Goal: Task Accomplishment & Management: Manage account settings

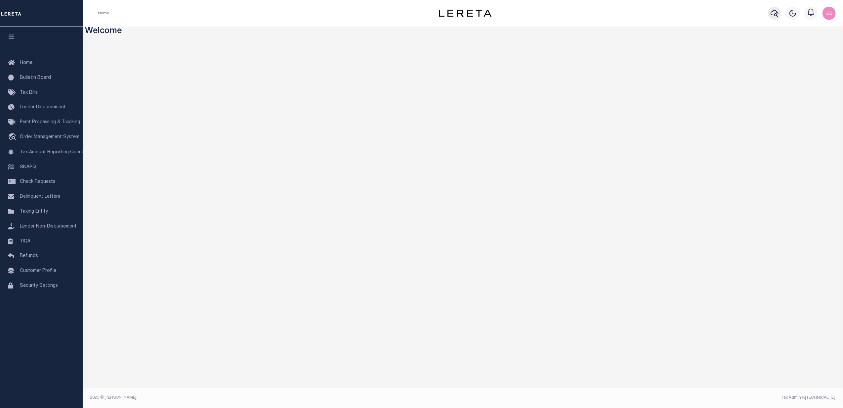
click at [773, 17] on icon "button" at bounding box center [775, 13] width 8 height 8
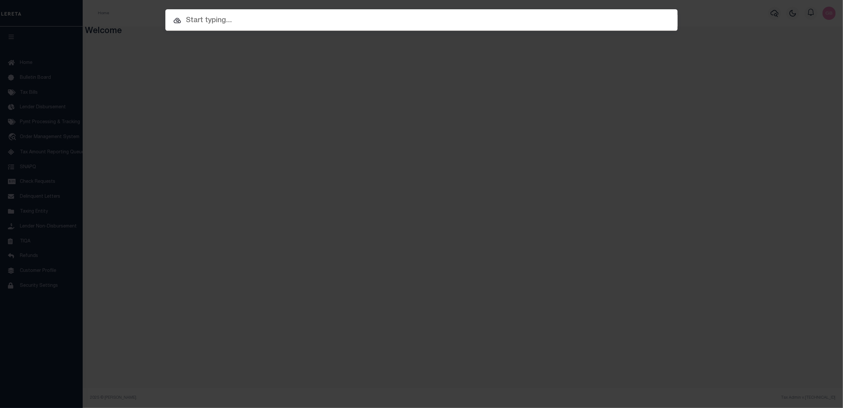
paste input "7034776"
type input "7034776"
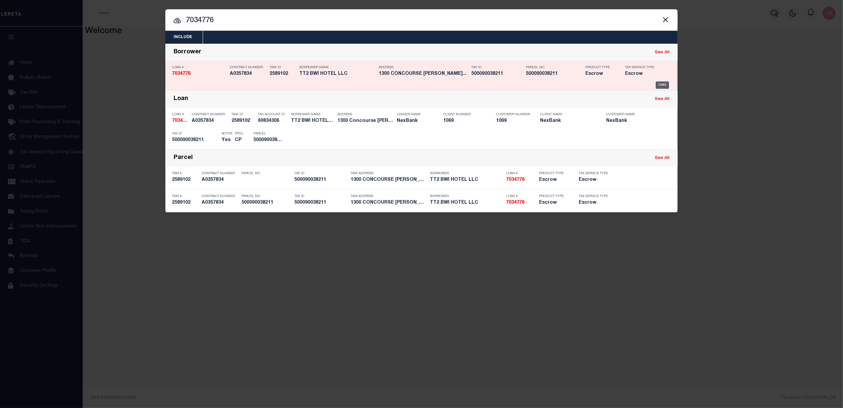
click at [661, 85] on div "OMS" at bounding box center [663, 84] width 14 height 7
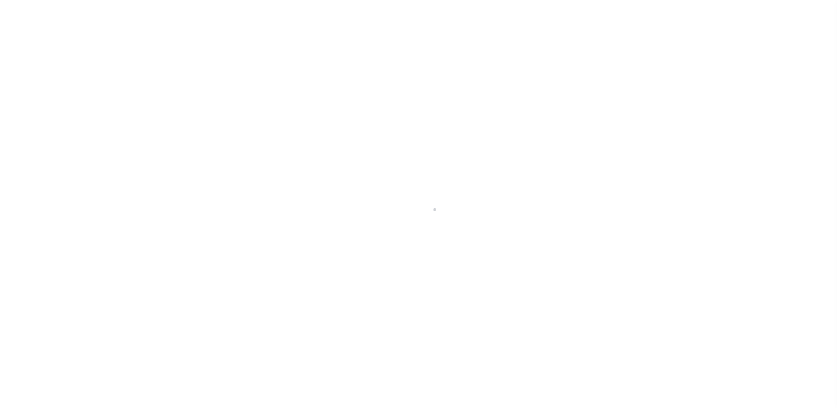
type input "7034776"
type input "TT2 BWI HOTEL LLC"
select select
select select "10"
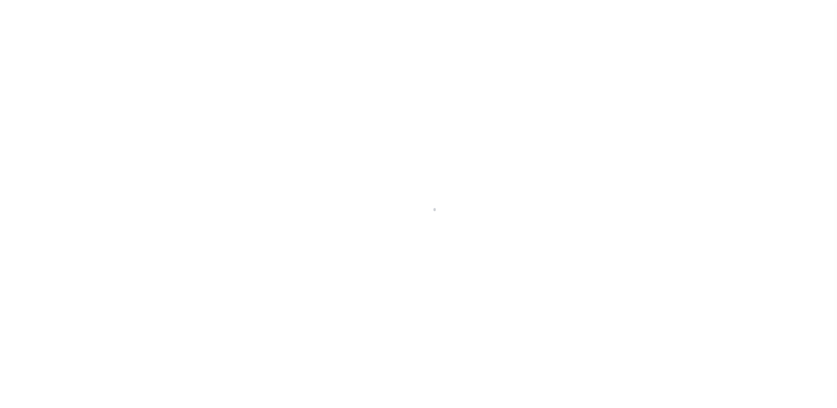
select select "Escrow"
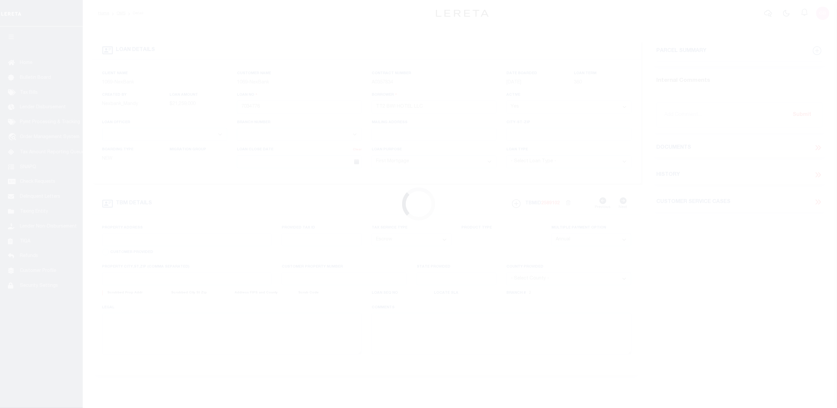
type input "[STREET_ADDRESS]"
type input "[PERSON_NAME][GEOGRAPHIC_DATA]"
type input "MD"
select select "641"
select select "372"
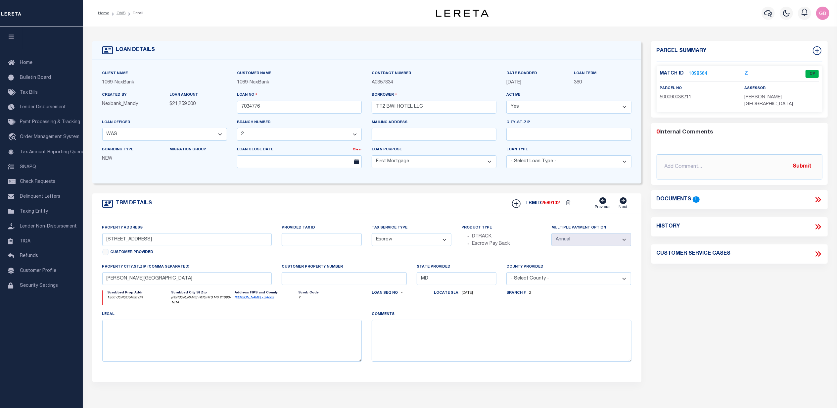
click at [697, 73] on link "1098564" at bounding box center [698, 73] width 19 height 7
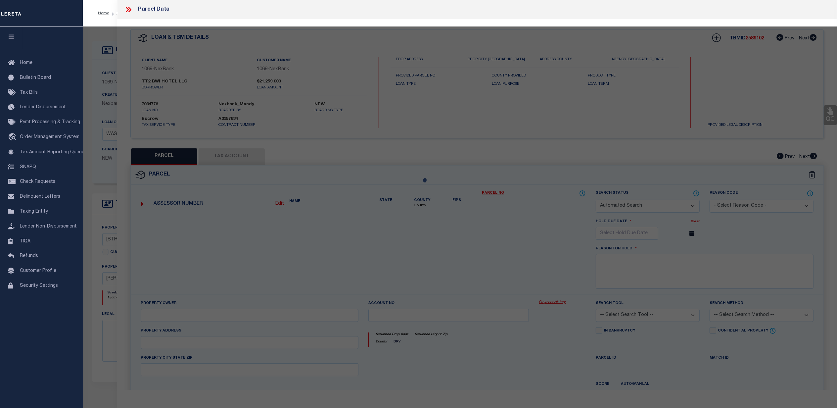
checkbox input "false"
select select "CP"
type input "TT2 BWI HOTEL LLC"
select select
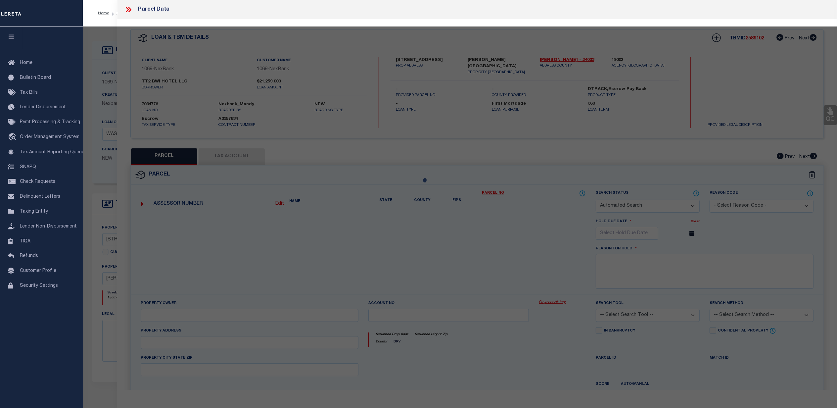
type input "1300 CONCOURSE DR"
checkbox input "false"
type input "LINTHICUM MD 21090"
type textarea "LT 1R 1300 CONCOURSE DR GATEWAY INTERNATIONAL"
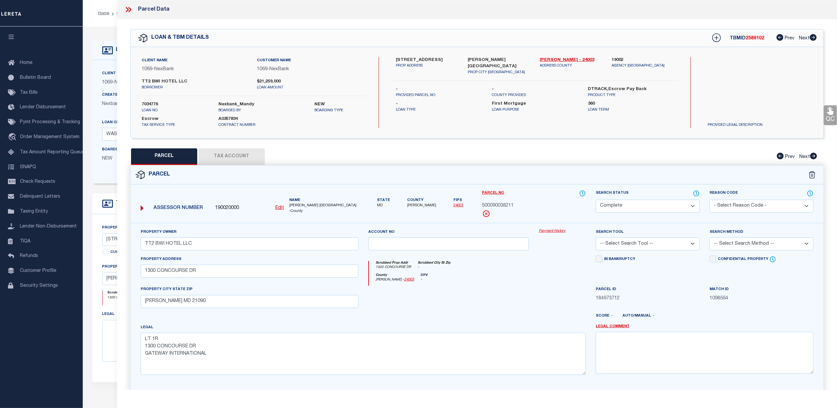
click at [556, 231] on link "Payment History" at bounding box center [562, 231] width 47 height 6
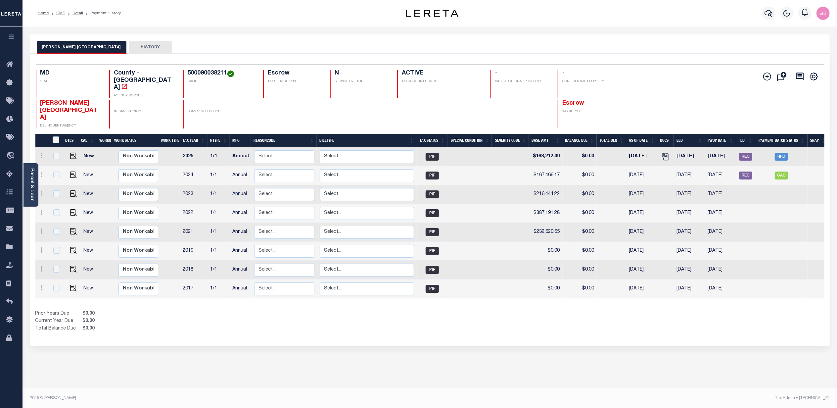
click at [91, 364] on div "ANNE ARUNDEL COUNTY HISTORY Selected 8 Results" at bounding box center [429, 221] width 809 height 374
click at [30, 181] on link "Parcel & Loan" at bounding box center [31, 184] width 5 height 33
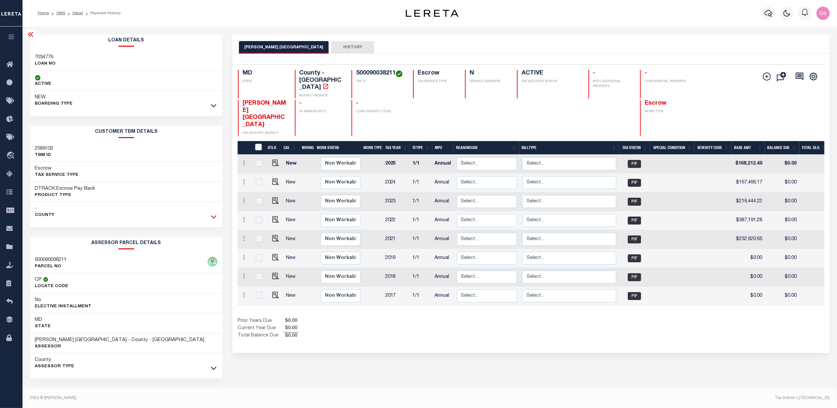
click at [214, 218] on icon at bounding box center [214, 216] width 6 height 3
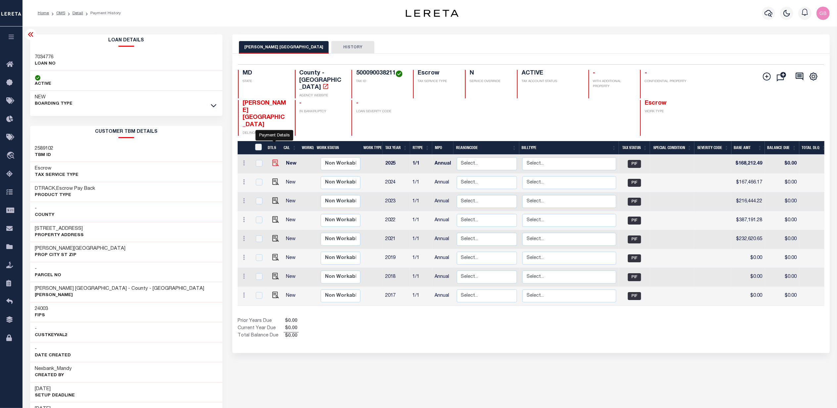
click at [274, 159] on img "" at bounding box center [275, 162] width 7 height 7
checkbox input "true"
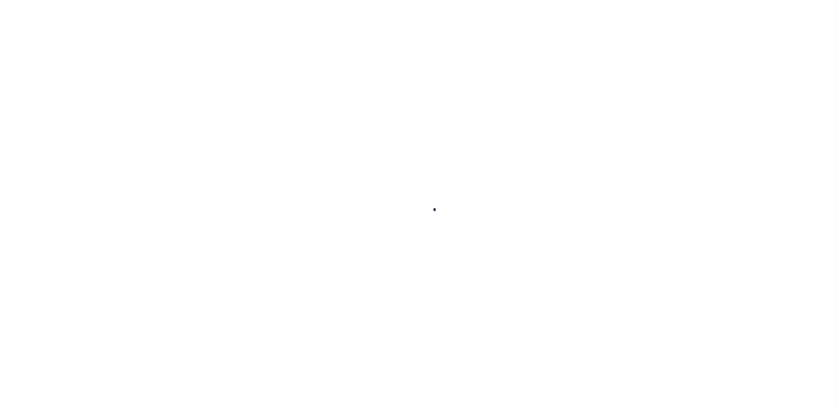
checkbox input "false"
type input "Annual"
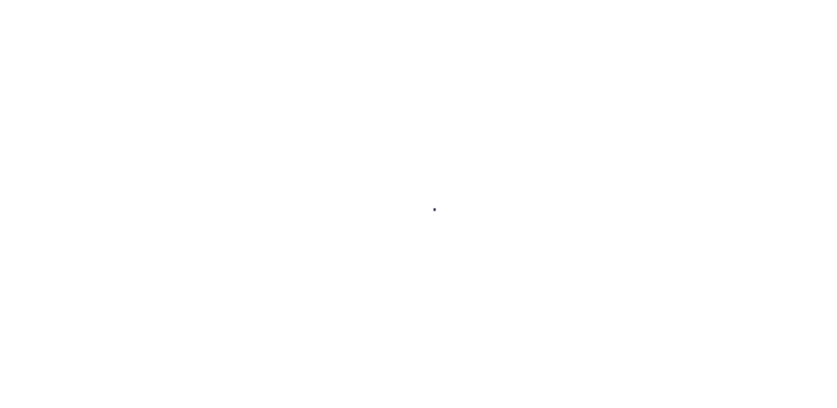
type input "[DATE]"
type input "$168,212.49"
type input "$0"
select select "PIF"
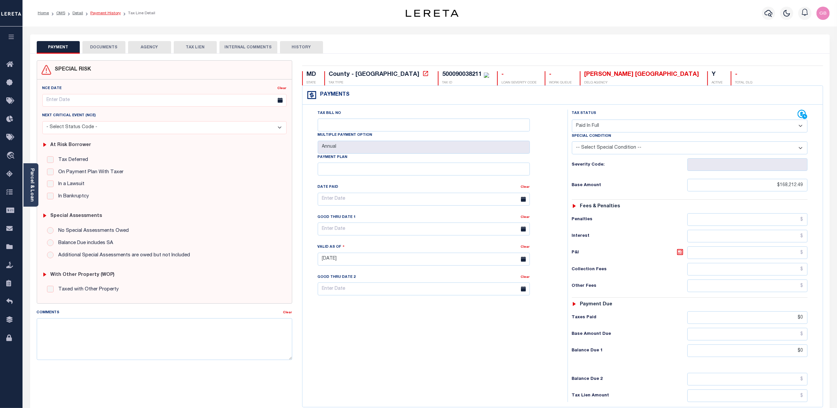
click at [110, 11] on link "Payment History" at bounding box center [105, 13] width 30 height 4
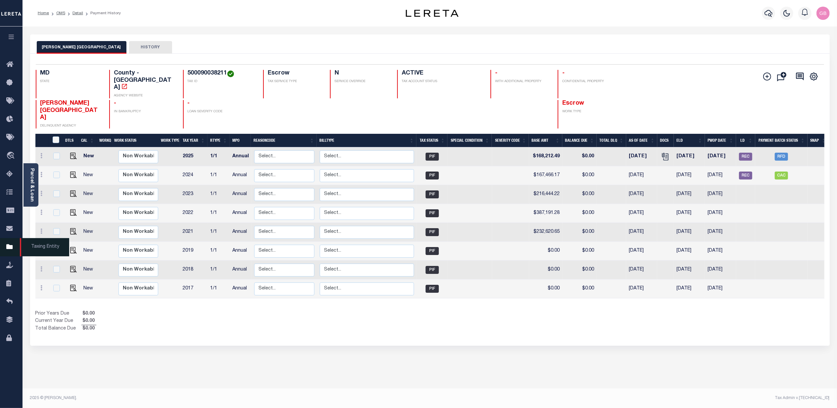
drag, startPoint x: 7, startPoint y: 251, endPoint x: 18, endPoint y: 255, distance: 11.9
click at [7, 251] on icon at bounding box center [11, 247] width 11 height 8
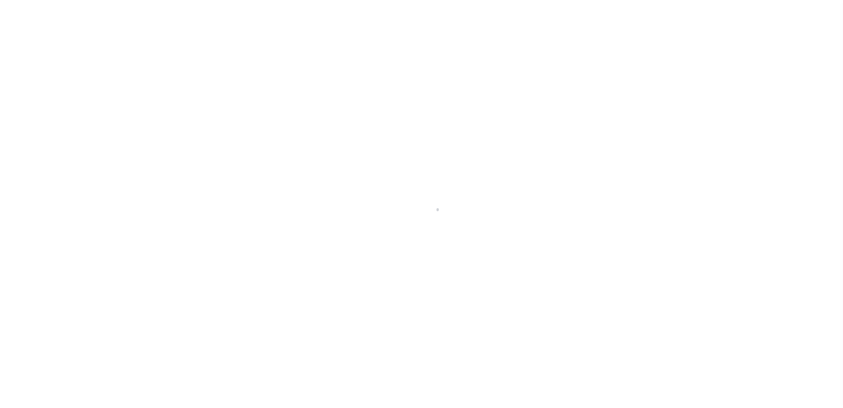
select select "[GEOGRAPHIC_DATA]"
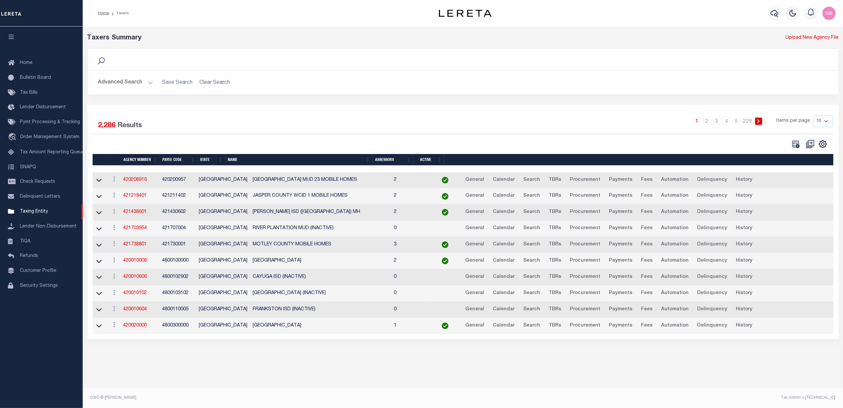
click at [145, 81] on button "Advanced Search" at bounding box center [125, 82] width 55 height 13
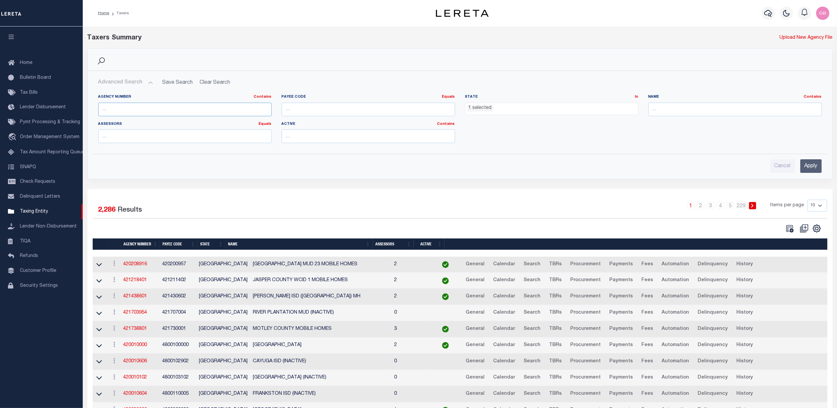
click at [150, 109] on input "text" at bounding box center [184, 110] width 173 height 14
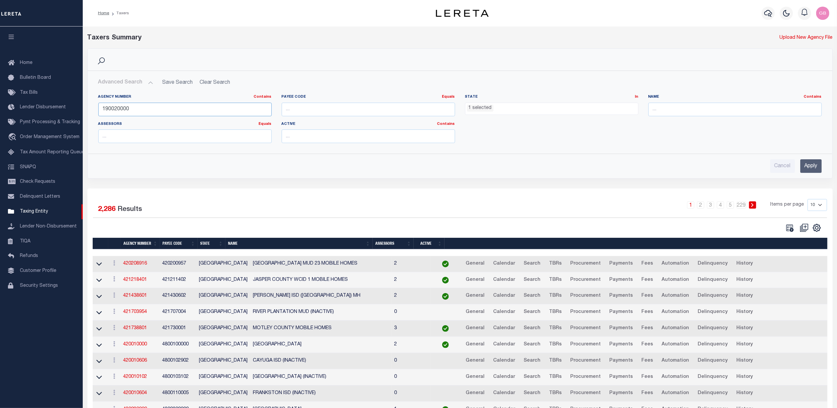
type input "190020000"
click at [813, 163] on input "Apply" at bounding box center [811, 166] width 22 height 14
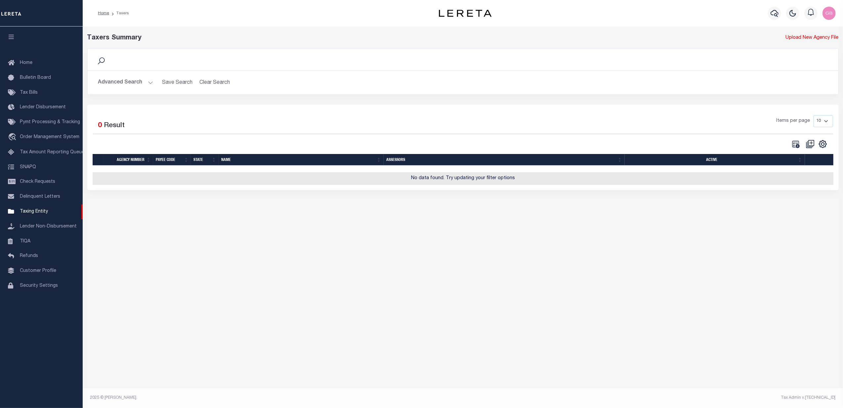
click at [125, 72] on div "Advanced Search Save Search Clear Search tblPayees_dynamictable_____DefaultSave…" at bounding box center [463, 82] width 751 height 23
click at [127, 80] on button "Advanced Search" at bounding box center [125, 82] width 55 height 13
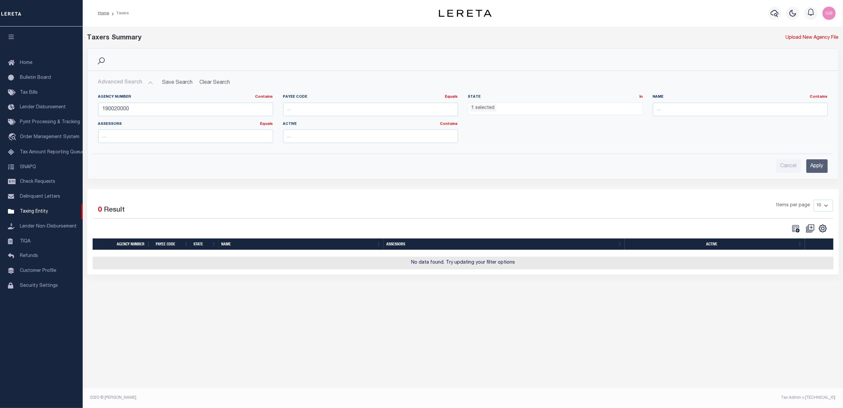
click at [568, 114] on span "1 selected" at bounding box center [555, 109] width 175 height 13
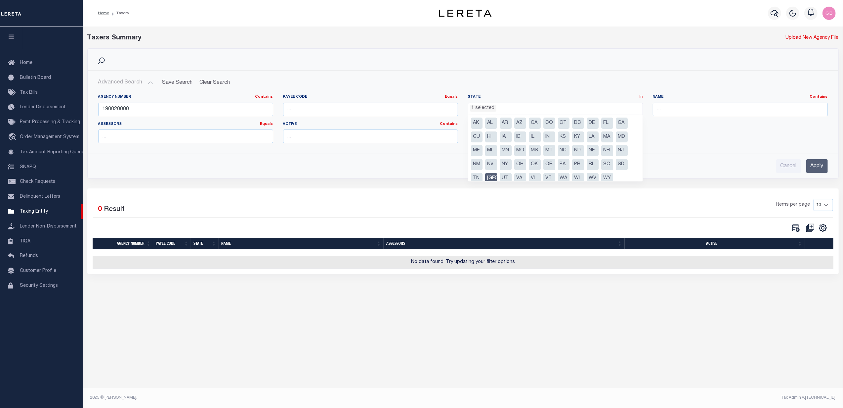
click at [491, 177] on li "TX" at bounding box center [491, 178] width 12 height 11
select select
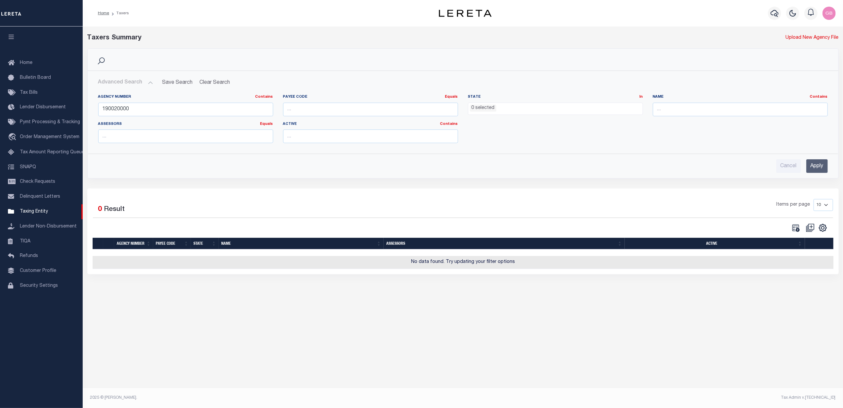
click at [828, 167] on input "Apply" at bounding box center [818, 166] width 22 height 14
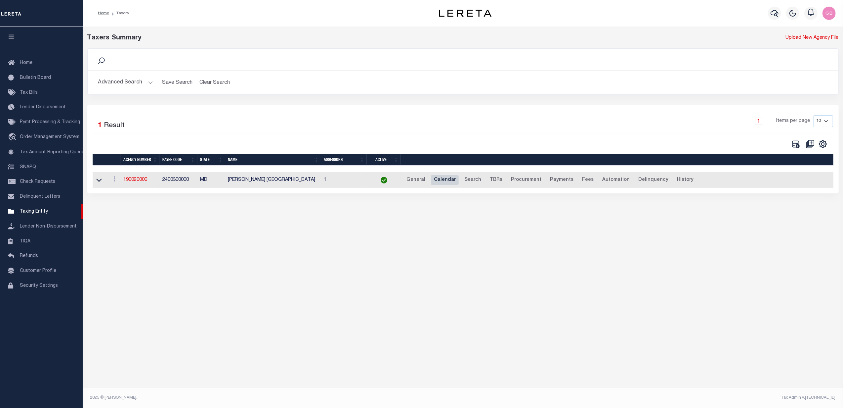
click at [437, 176] on link "Calendar" at bounding box center [445, 180] width 28 height 11
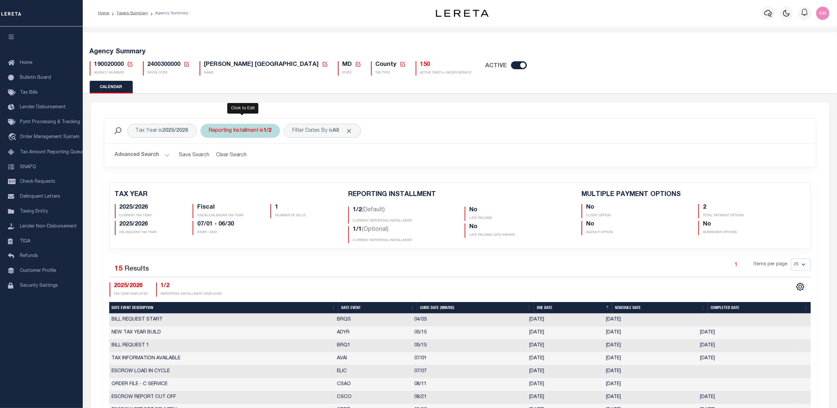
click at [253, 134] on div "Reporting Installment is 1/2" at bounding box center [240, 131] width 79 height 14
click at [241, 161] on select "1/2 2/2 1/1" at bounding box center [257, 163] width 97 height 13
select select "1/1"
click at [210, 157] on select "1/2 2/2 1/1" at bounding box center [257, 163] width 97 height 13
click at [290, 180] on input "Apply" at bounding box center [297, 177] width 20 height 11
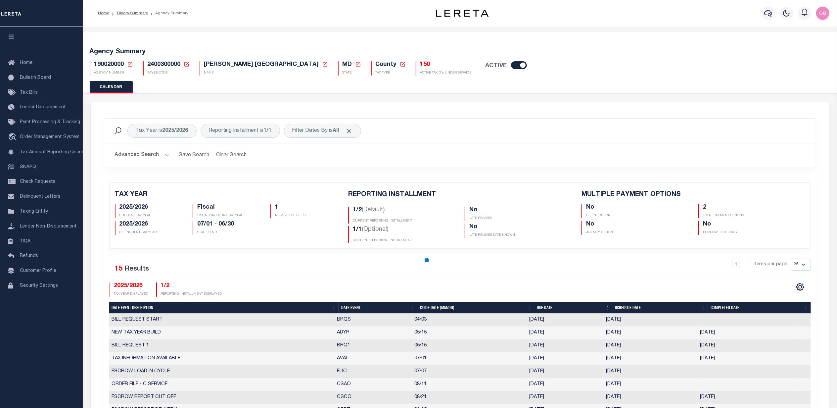
checkbox input "false"
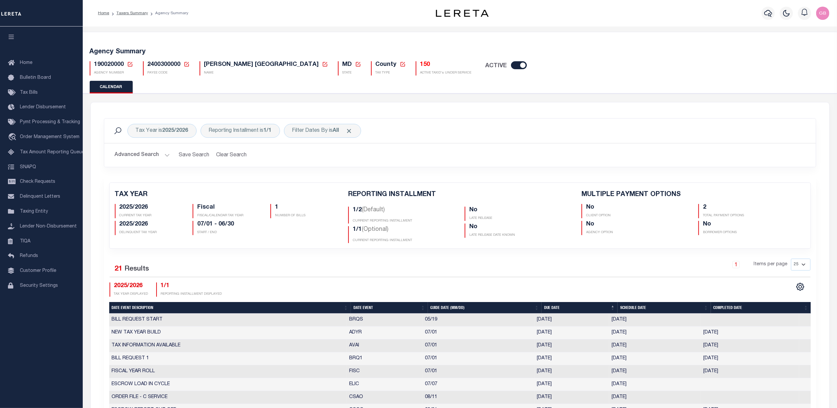
click at [130, 62] on icon at bounding box center [130, 64] width 6 height 6
drag, startPoint x: 162, startPoint y: 87, endPoint x: 176, endPoint y: 78, distance: 16.8
click at [162, 87] on input "Agency Number" at bounding box center [208, 88] width 133 height 13
type input "310030101"
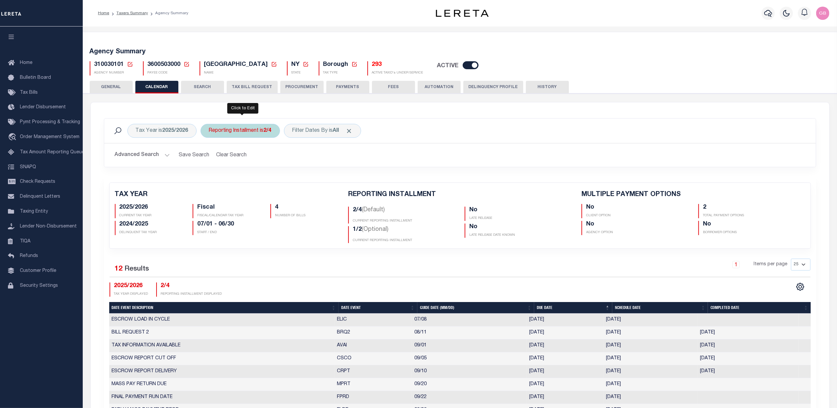
click at [250, 131] on div "Reporting Installment is 2/4" at bounding box center [240, 131] width 79 height 14
drag, startPoint x: 240, startPoint y: 165, endPoint x: 239, endPoint y: 171, distance: 6.0
click at [240, 165] on select "1/4 2/4 3/4 4/4 1/2 2/2" at bounding box center [257, 163] width 97 height 13
select select "4/4"
click at [210, 157] on select "1/4 2/4 3/4 4/4 1/2 2/2" at bounding box center [257, 163] width 97 height 13
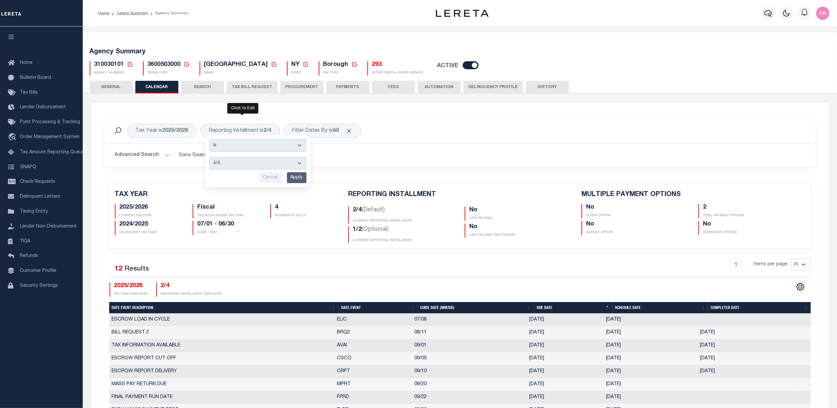
scroll to position [132, 0]
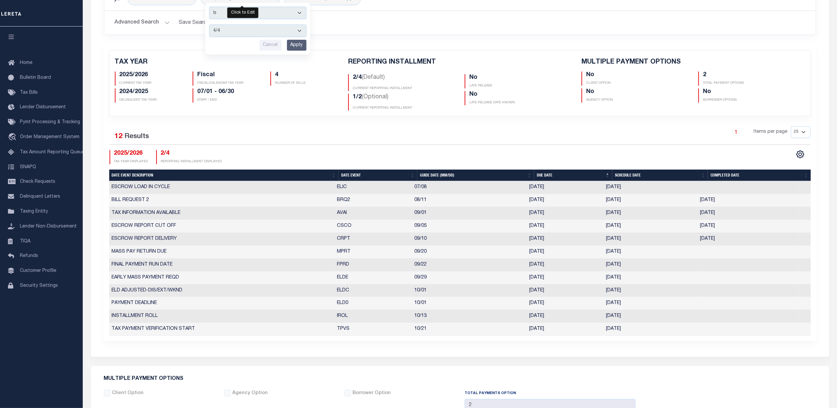
click at [295, 42] on input "Apply" at bounding box center [297, 45] width 20 height 11
checkbox input "false"
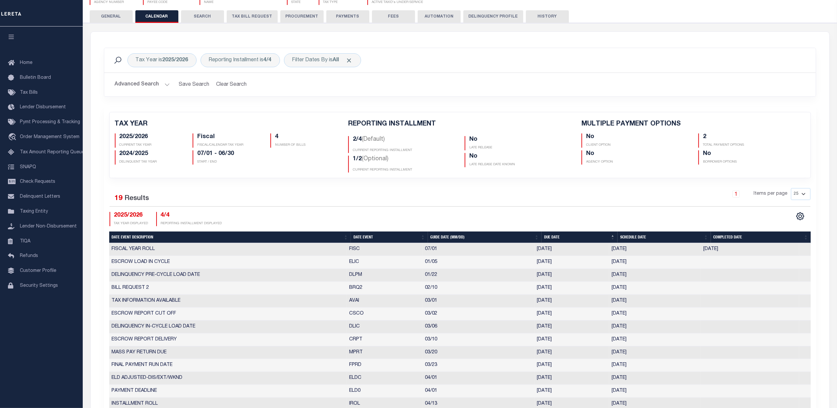
scroll to position [0, 0]
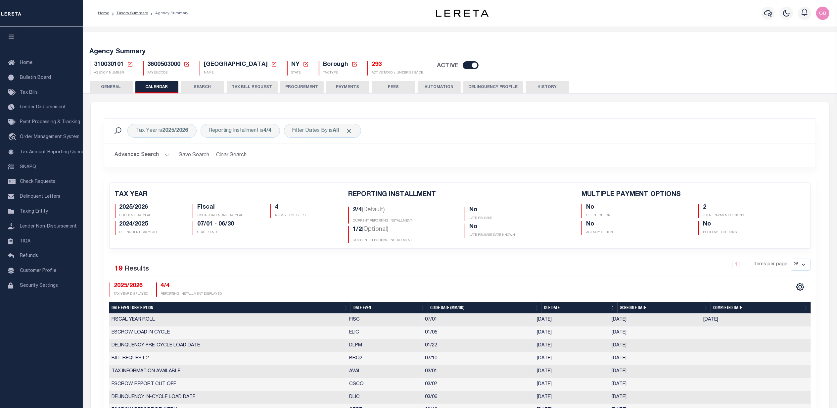
click at [132, 64] on icon at bounding box center [130, 64] width 5 height 5
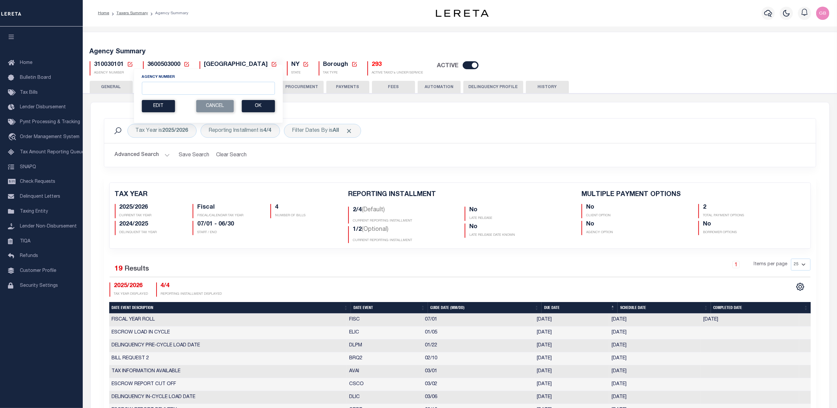
click at [130, 63] on icon at bounding box center [130, 64] width 6 height 6
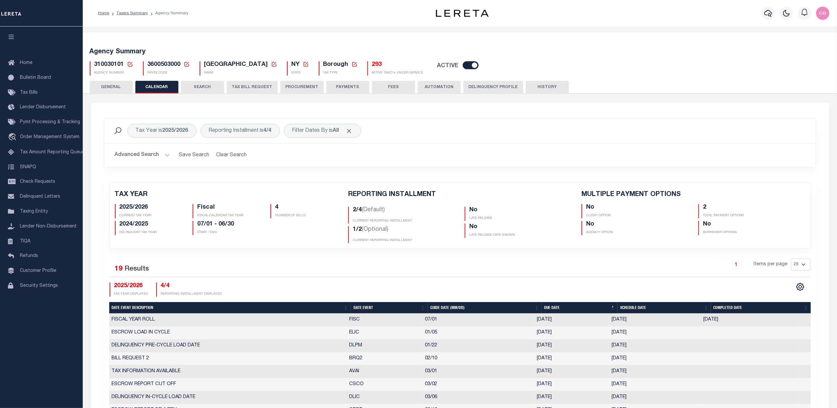
click at [131, 64] on icon at bounding box center [130, 64] width 6 height 6
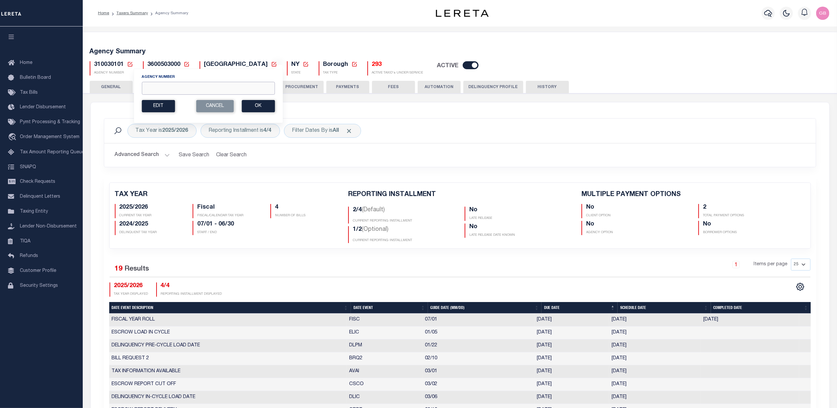
click at [151, 86] on input "Agency Number" at bounding box center [208, 88] width 133 height 13
type input "190020000"
click at [270, 108] on button "Ok" at bounding box center [258, 106] width 33 height 12
